Goal: Task Accomplishment & Management: Manage account settings

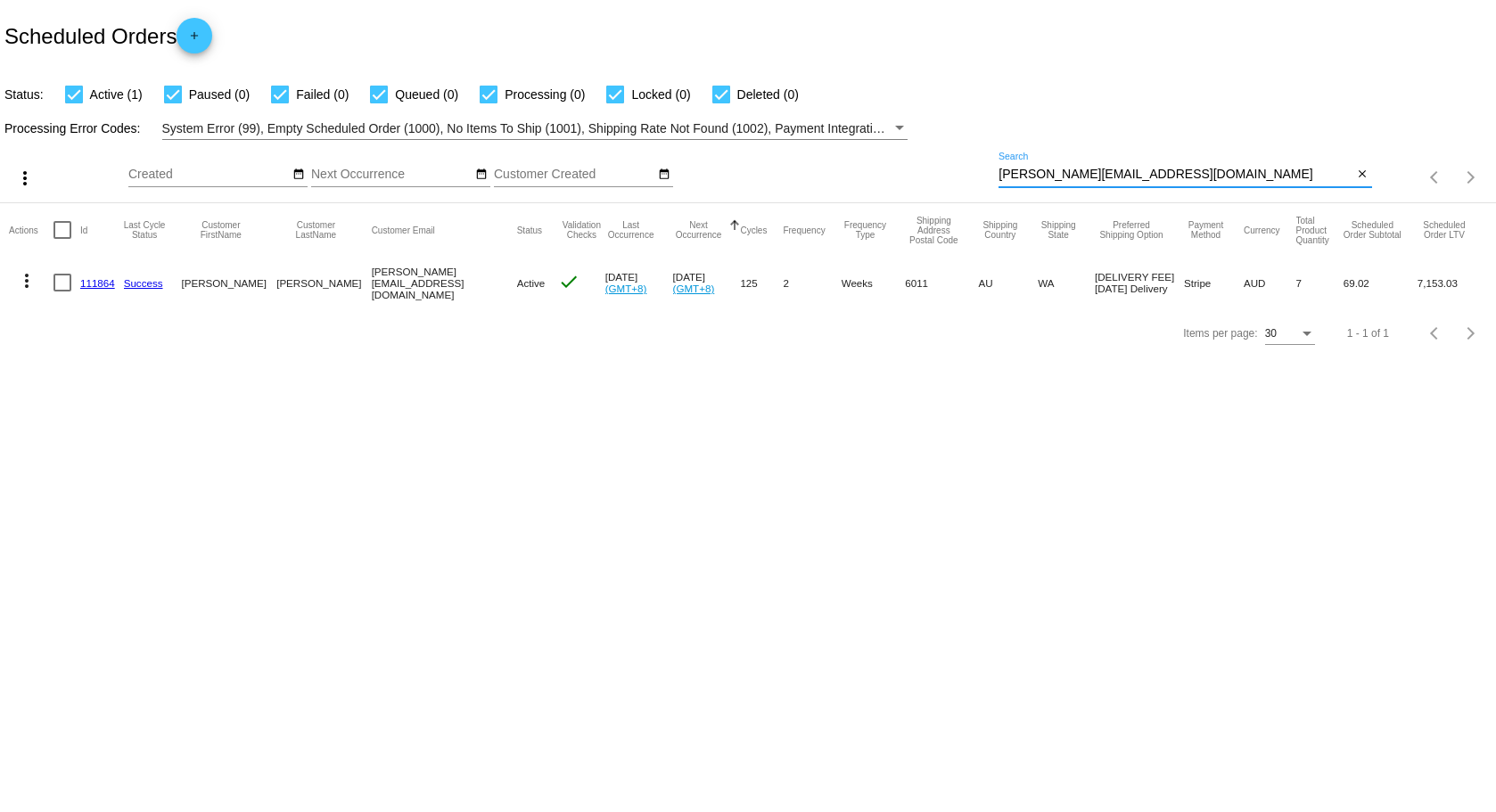
drag, startPoint x: 1129, startPoint y: 176, endPoint x: 698, endPoint y: 181, distance: 431.0
click at [698, 181] on div "more_vert Aug Jan Feb Mar [DATE]" at bounding box center [748, 172] width 1496 height 64
paste input "[EMAIL_ADDRESS][DOMAIN_NAME]"
type input "[EMAIL_ADDRESS][DOMAIN_NAME]"
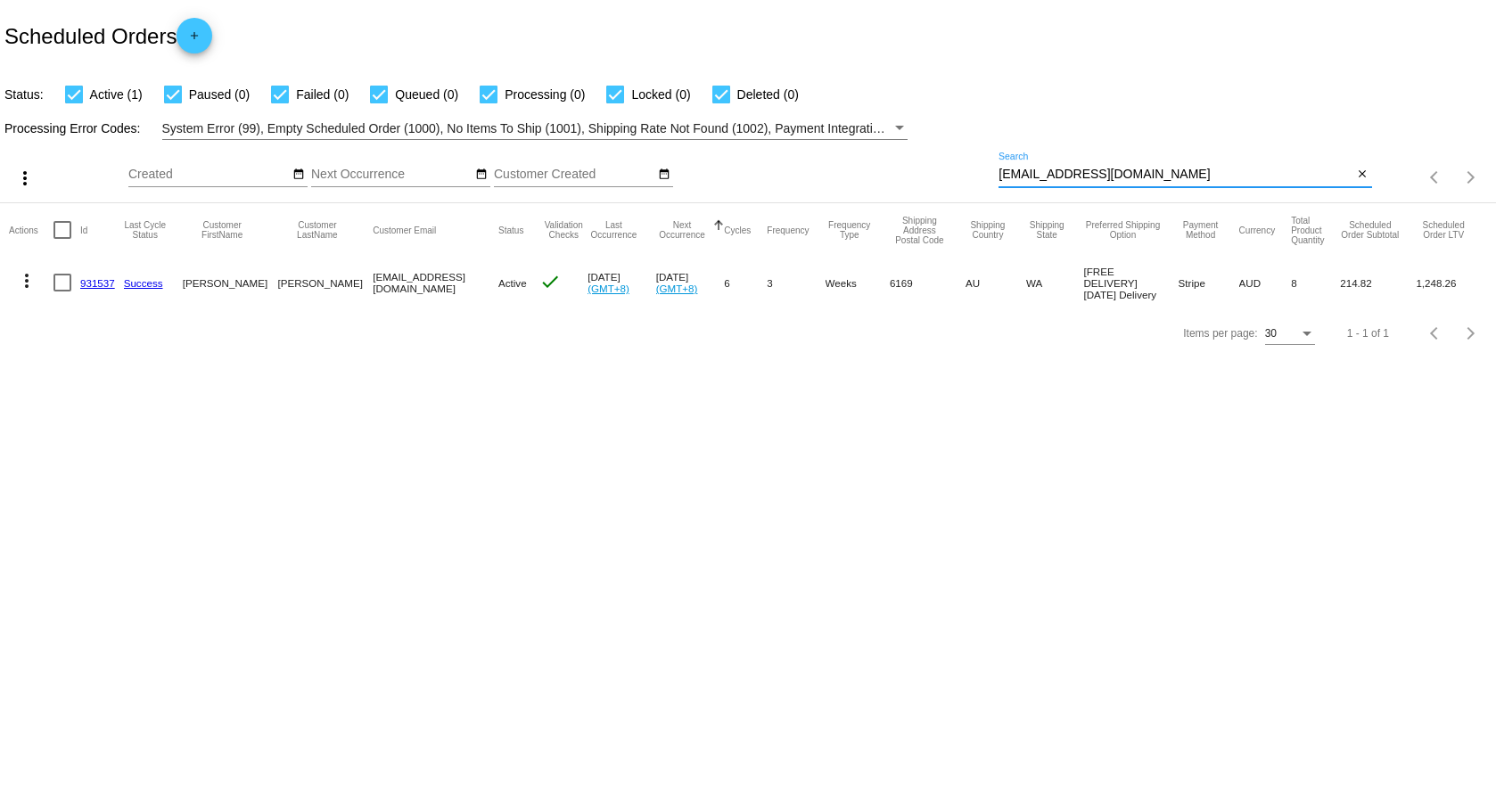
click at [29, 281] on mat-icon "more_vert" at bounding box center [26, 281] width 22 height 22
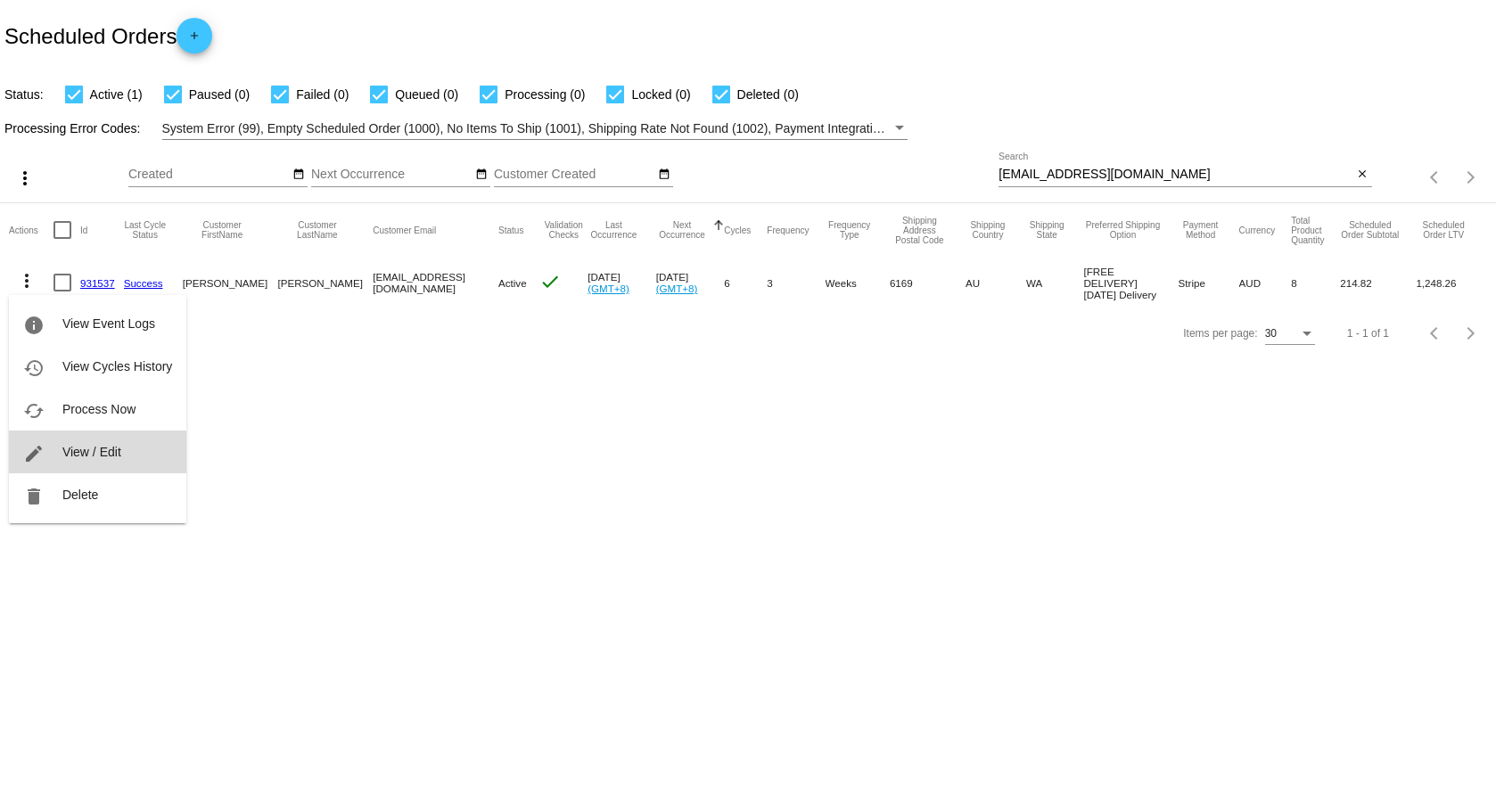
click at [89, 452] on span "View / Edit" at bounding box center [92, 452] width 59 height 14
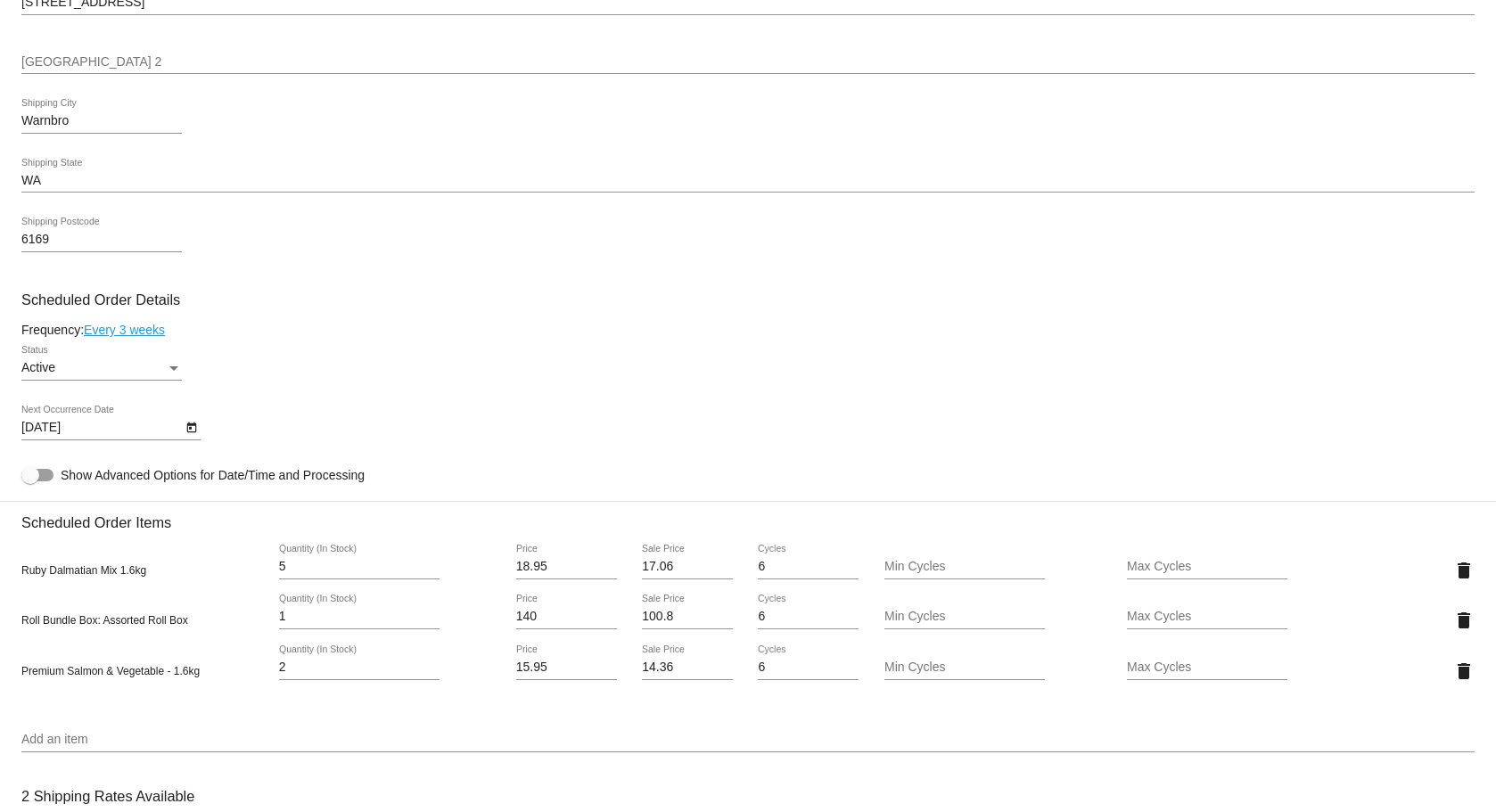
scroll to position [803, 0]
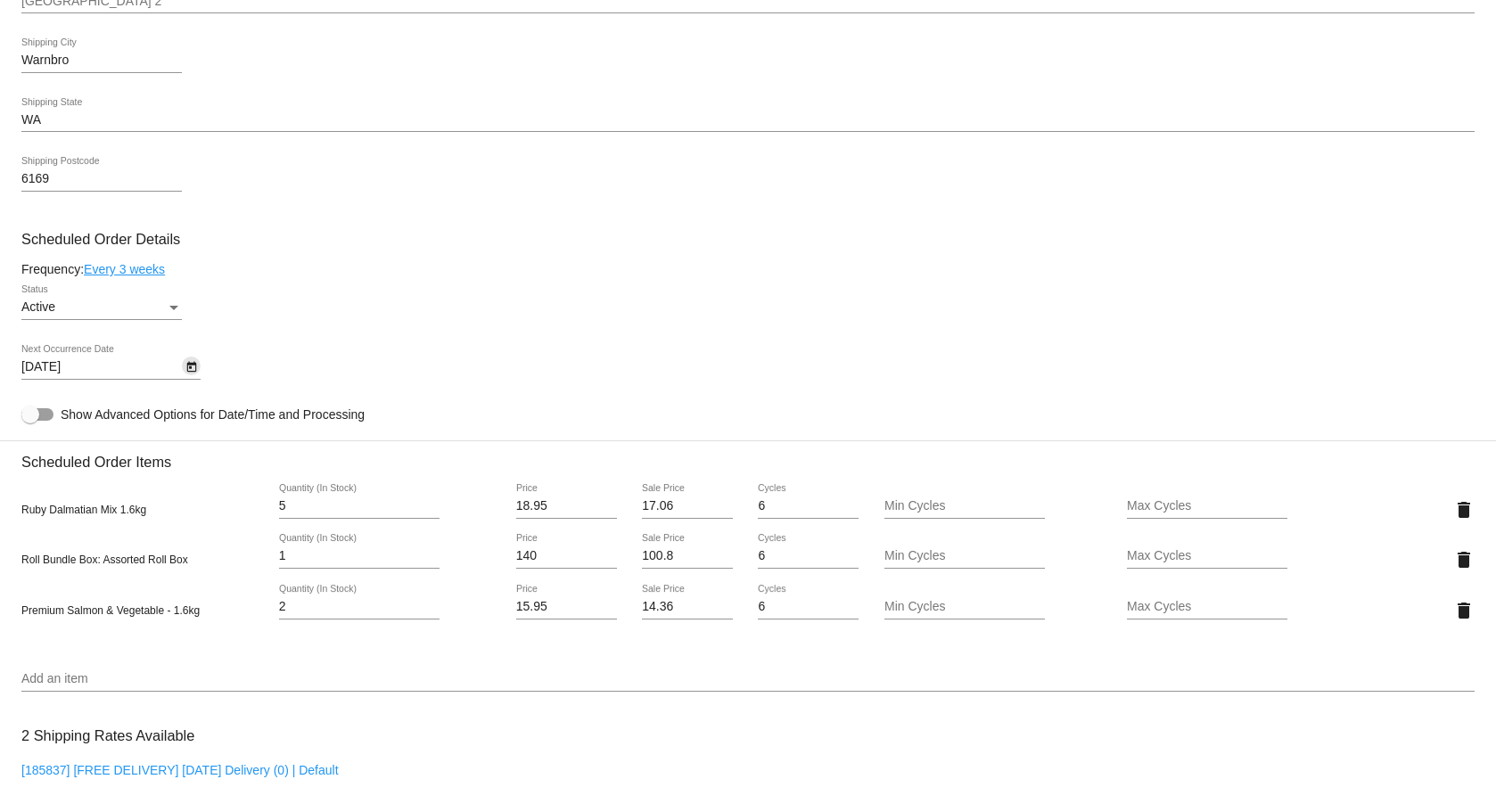
click at [185, 366] on icon "Open calendar" at bounding box center [191, 367] width 12 height 22
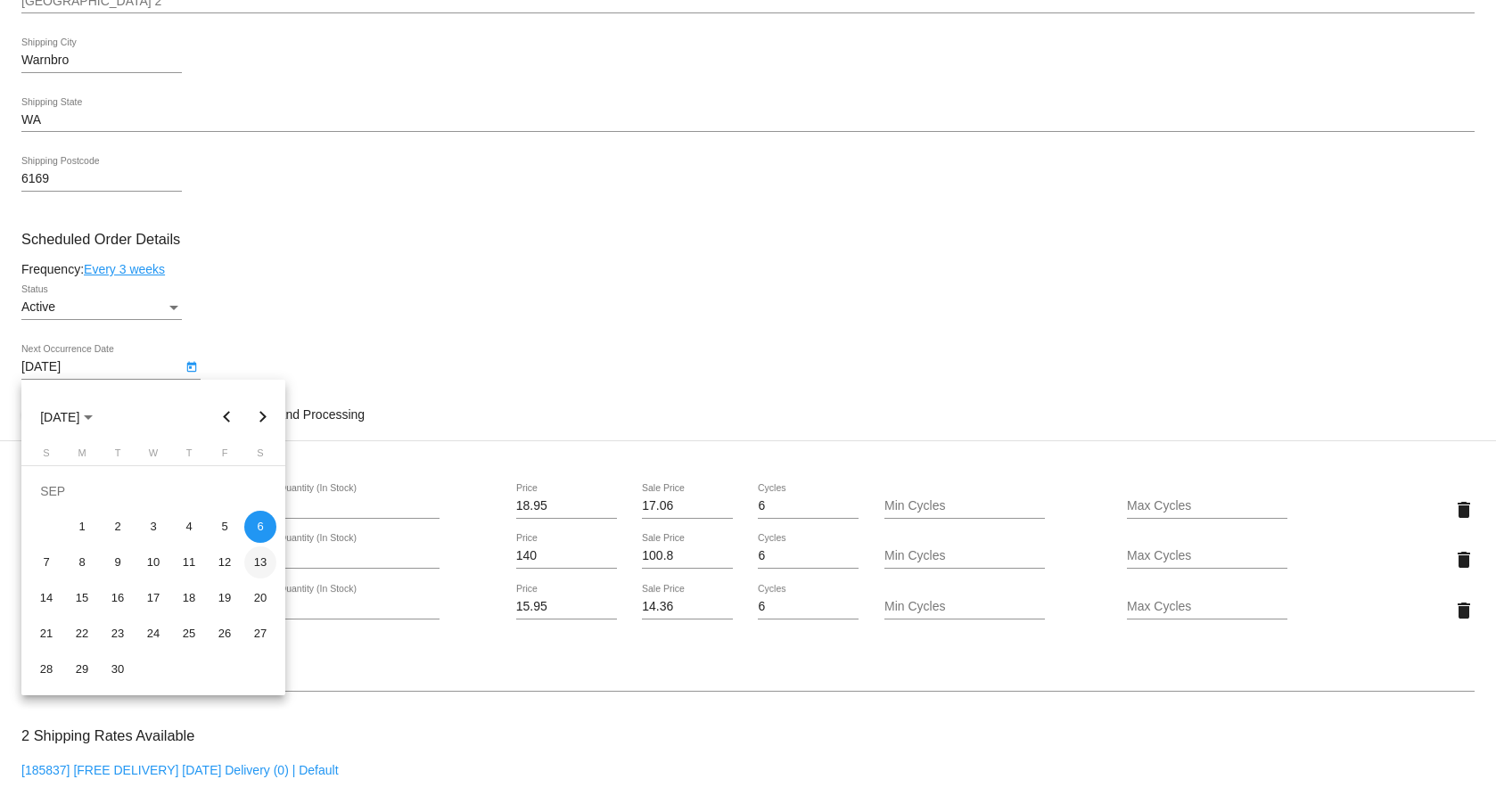
click at [259, 558] on div "13" at bounding box center [260, 562] width 32 height 32
type input "[DATE]"
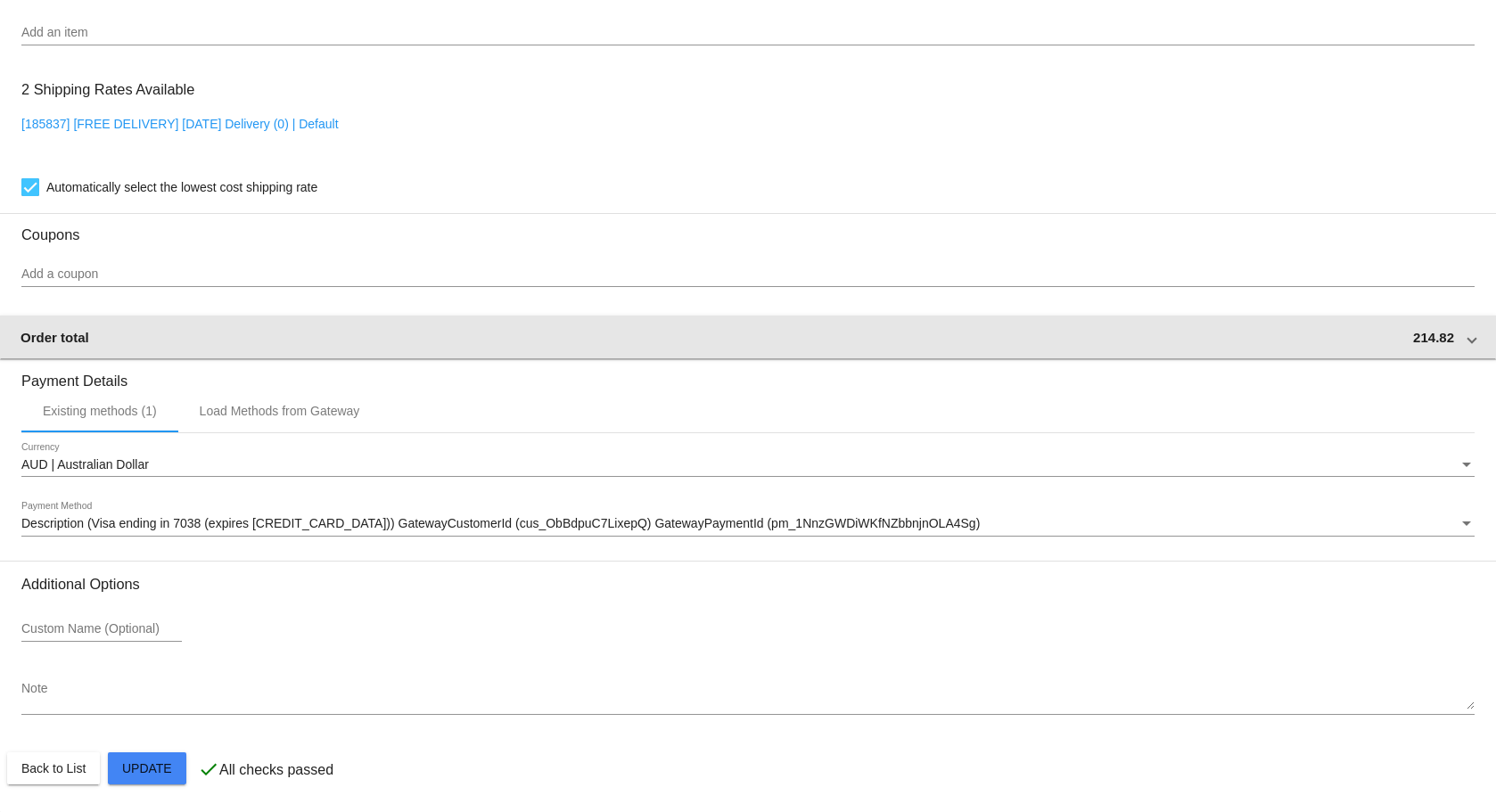
scroll to position [1449, 0]
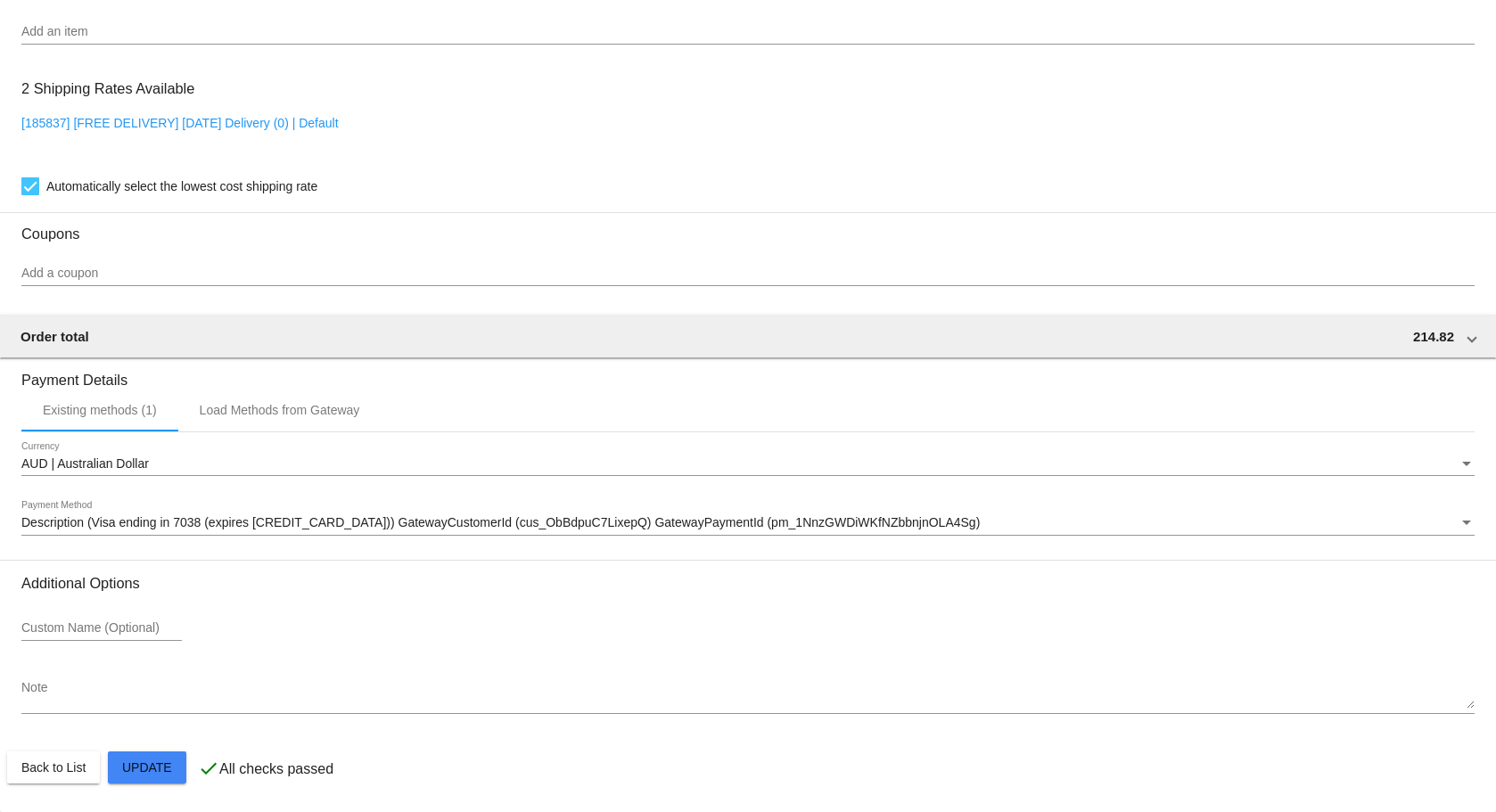
click at [853, 785] on button "Close" at bounding box center [843, 790] width 43 height 18
